Goal: Information Seeking & Learning: Find specific fact

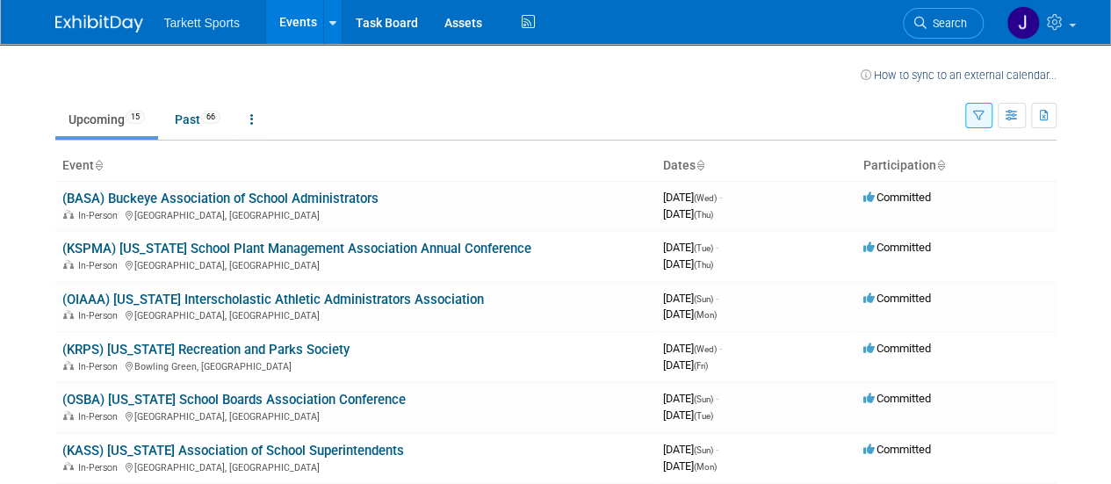
click at [492, 248] on link "(KSPMA) [US_STATE] School Plant Management Association Annual Conference" at bounding box center [296, 249] width 469 height 16
click at [238, 298] on link "(OIAAA) [US_STATE] Interscholastic Athletic Administrators Association" at bounding box center [272, 299] width 421 height 16
click at [260, 350] on link "(KRPS) [US_STATE] Recreation and Parks Society" at bounding box center [205, 350] width 287 height 16
click at [274, 396] on link "(OSBA) [US_STATE] School Boards Association Conference" at bounding box center [233, 400] width 343 height 16
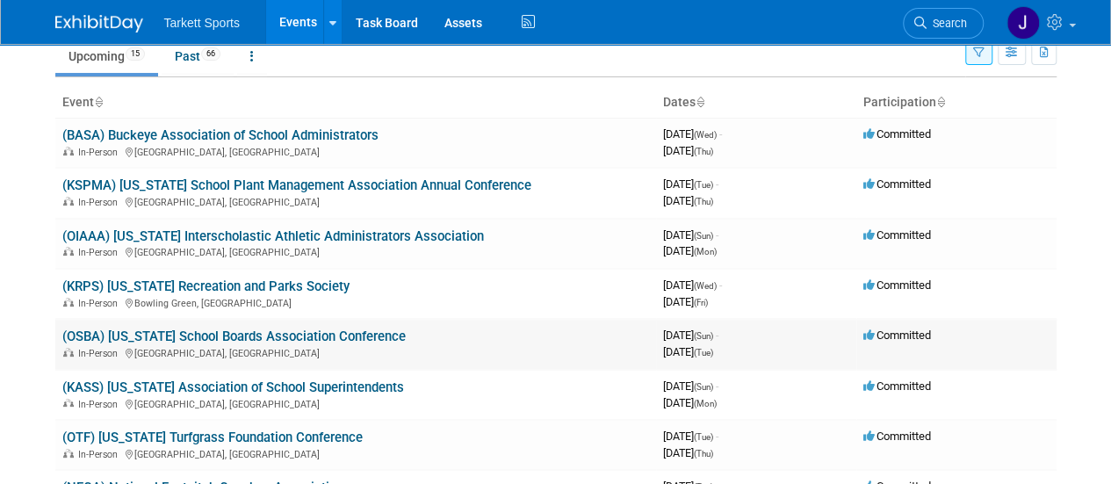
scroll to position [88, 0]
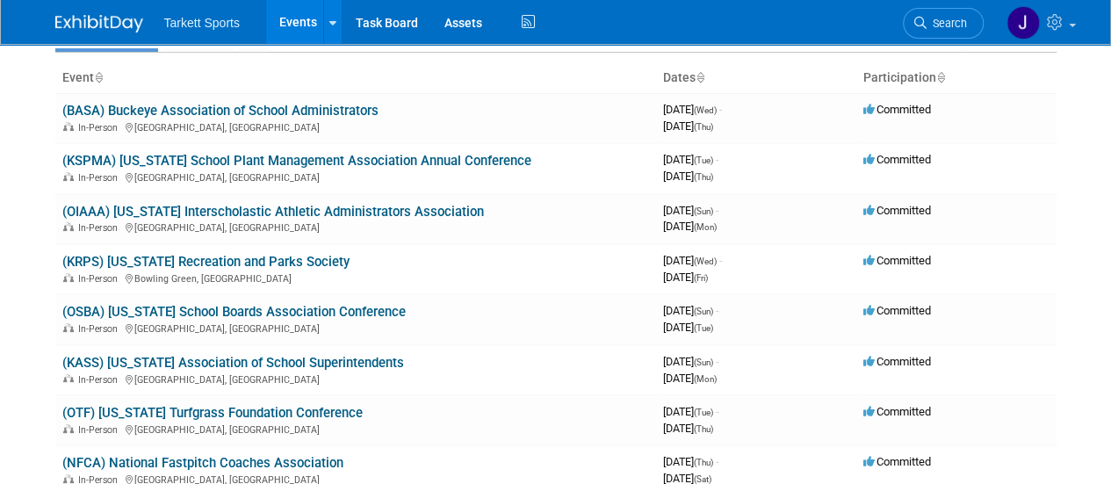
click at [352, 364] on link "(KASS) [US_STATE] Association of School Superintendents" at bounding box center [233, 363] width 342 height 16
click at [251, 412] on link "(OTF) Ohio Turfgrass Foundation Conference" at bounding box center [212, 413] width 300 height 16
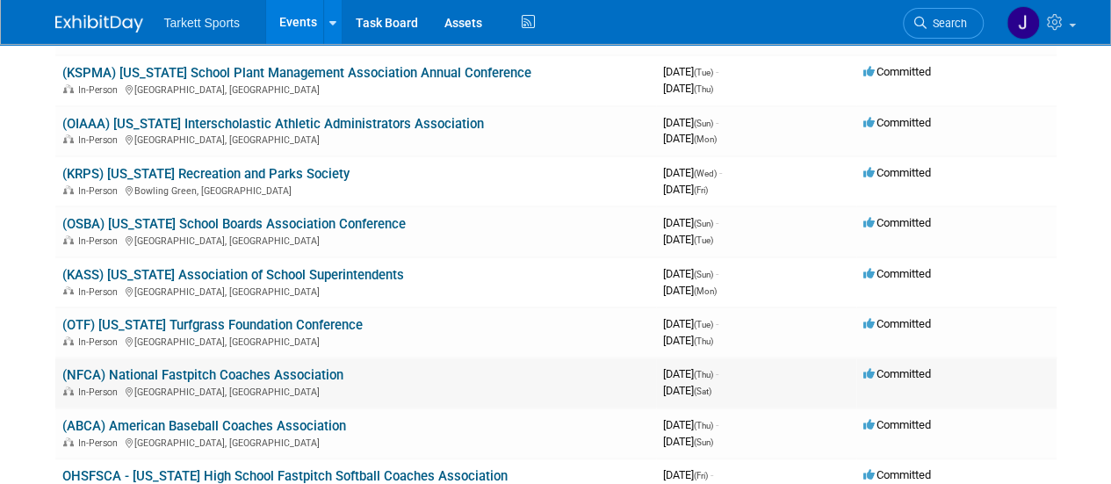
click at [230, 378] on link "(NFCA) National Fastpitch Coaches Association" at bounding box center [202, 375] width 281 height 16
click at [227, 324] on link "(OTF) [US_STATE] Turfgrass Foundation Conference" at bounding box center [212, 325] width 300 height 16
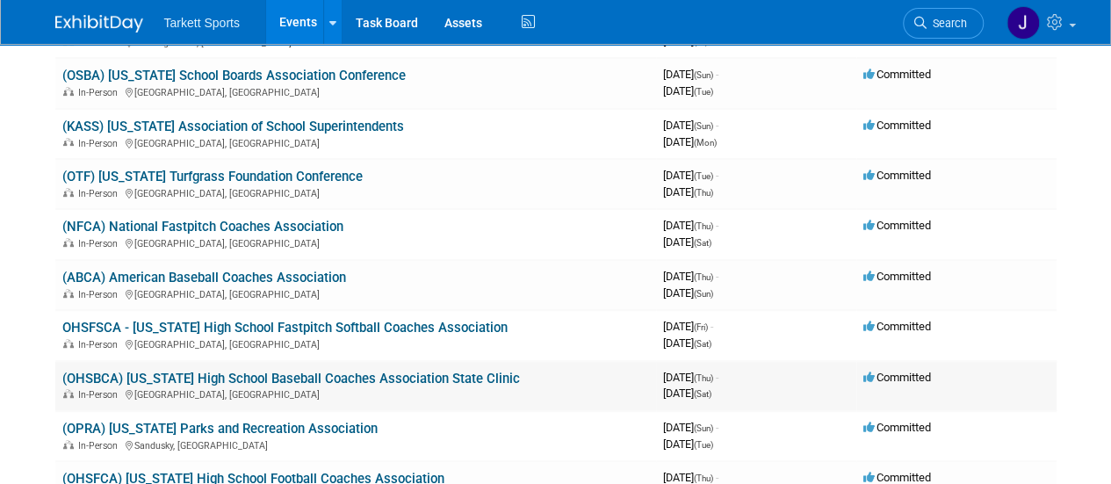
scroll to position [351, 0]
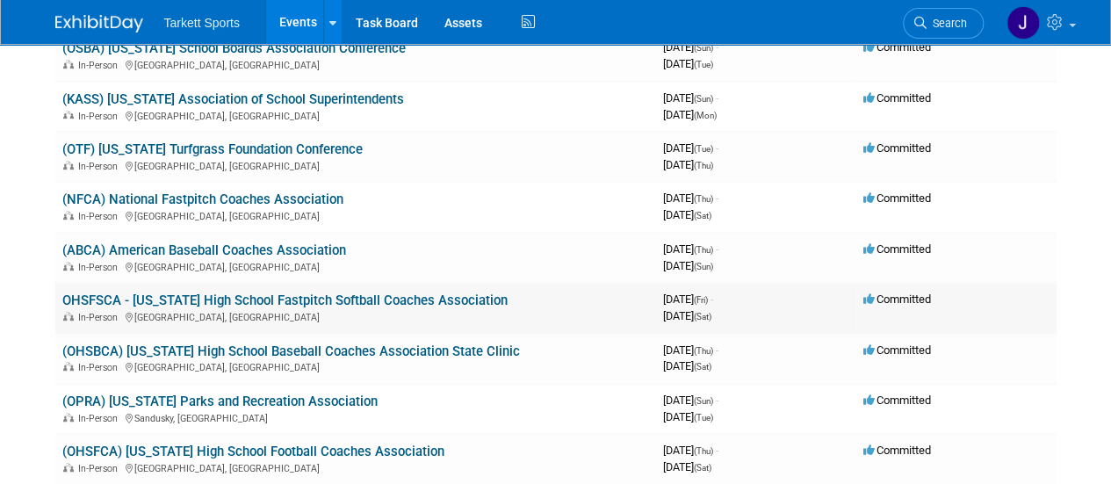
click at [389, 297] on link "OHSFSCA - Ohio High School Fastpitch Softball Coaches Association" at bounding box center [284, 300] width 445 height 16
click at [282, 356] on link "(OHSBCA) Ohio High School Baseball Coaches Association State Clinic" at bounding box center [290, 351] width 457 height 16
click at [241, 403] on link "(OPRA) Ohio Parks and Recreation Association" at bounding box center [219, 401] width 315 height 16
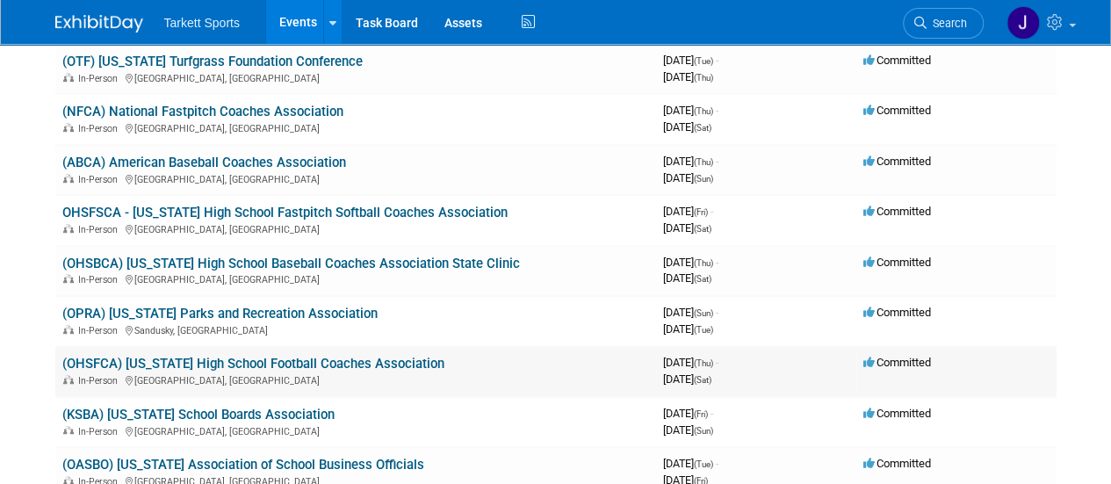
click at [267, 364] on link "(OHSFCA) Ohio High School Football Coaches Association" at bounding box center [253, 364] width 382 height 16
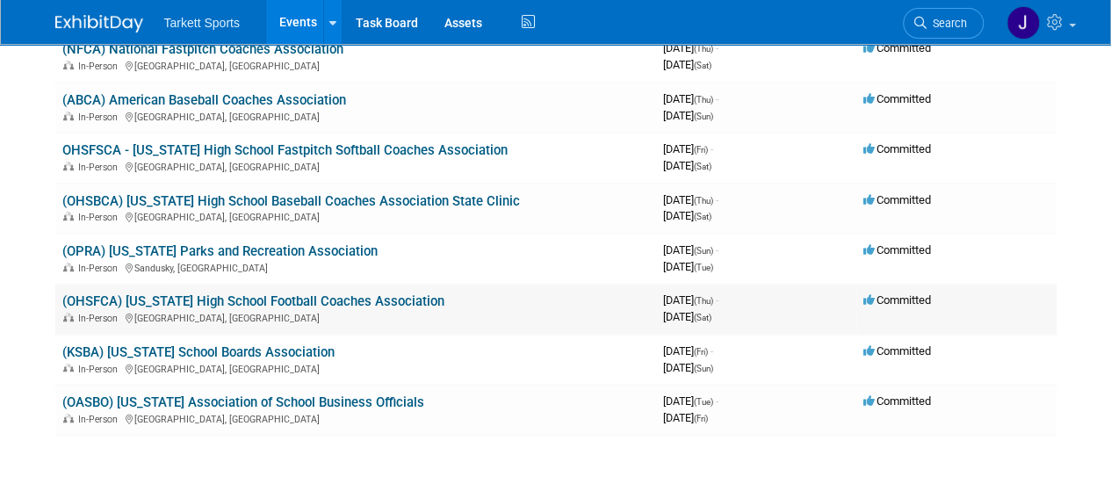
scroll to position [527, 0]
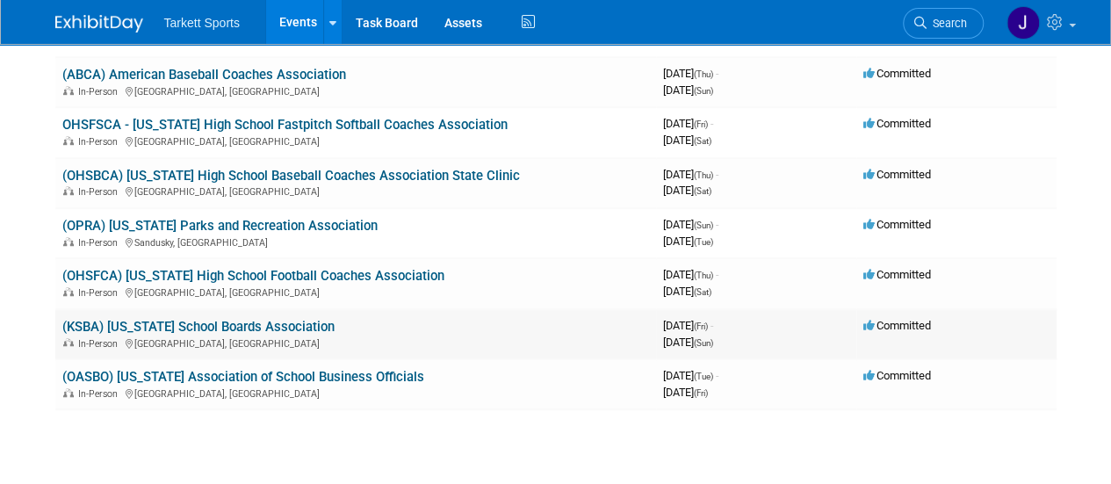
click at [251, 325] on link "(KSBA) Kentucky School Boards Association" at bounding box center [198, 327] width 272 height 16
click at [277, 376] on link "(OASBO) Ohio Association of School Business Officials" at bounding box center [243, 377] width 362 height 16
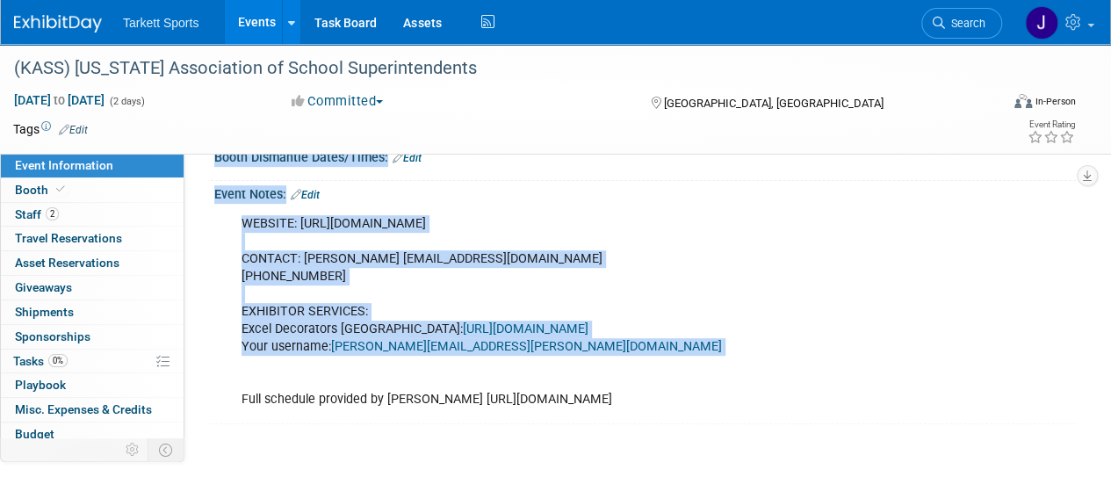
scroll to position [263, 0]
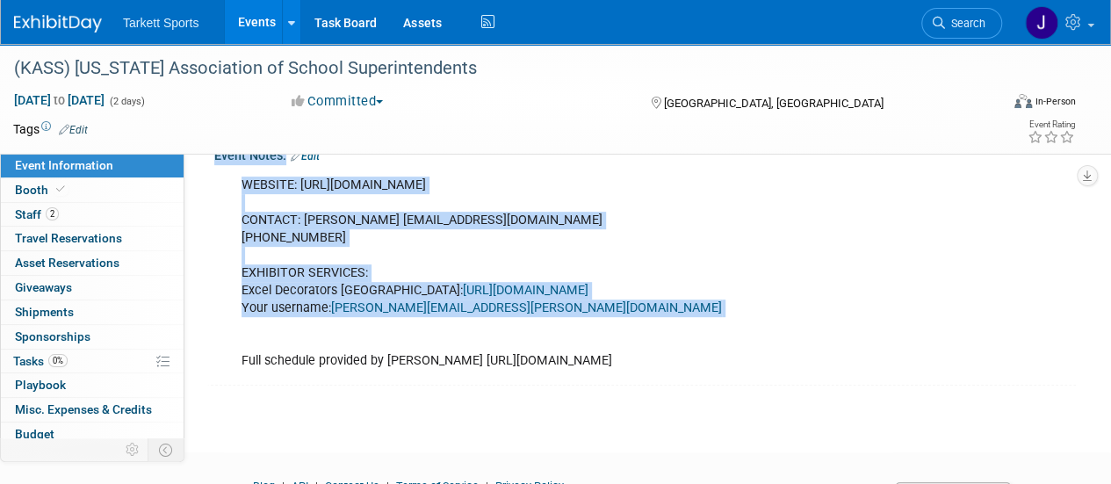
drag, startPoint x: 217, startPoint y: 186, endPoint x: 575, endPoint y: 370, distance: 402.5
click at [575, 370] on div "Event Venue Name: Louisville Marriott Downtown Event Venue Address: 280 West Je…" at bounding box center [637, 148] width 852 height 476
copy div "Event Venue Name: Louisville Marriott Downtown Event Venue Address: 280 West Je…"
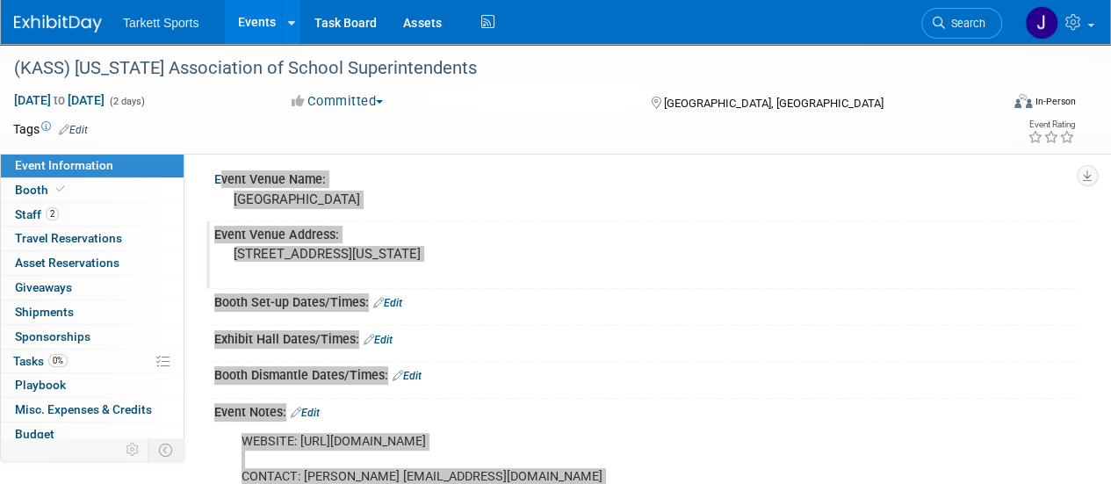
scroll to position [0, 0]
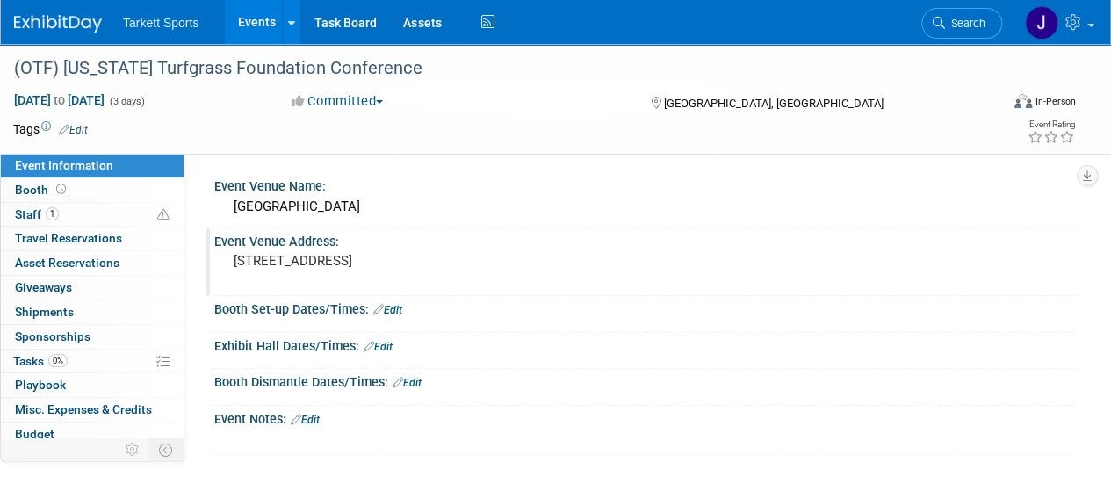
drag, startPoint x: 216, startPoint y: 185, endPoint x: 464, endPoint y: 308, distance: 276.4
click at [539, 268] on div "Event Venue Name: [GEOGRAPHIC_DATA] Event Venue Address: [STREET_ADDRESS] Booth…" at bounding box center [637, 314] width 852 height 283
copy div "Event Venue Name: [GEOGRAPHIC_DATA] Event Venue Address: [STREET_ADDRESS]"
